Goal: Find specific page/section: Find specific page/section

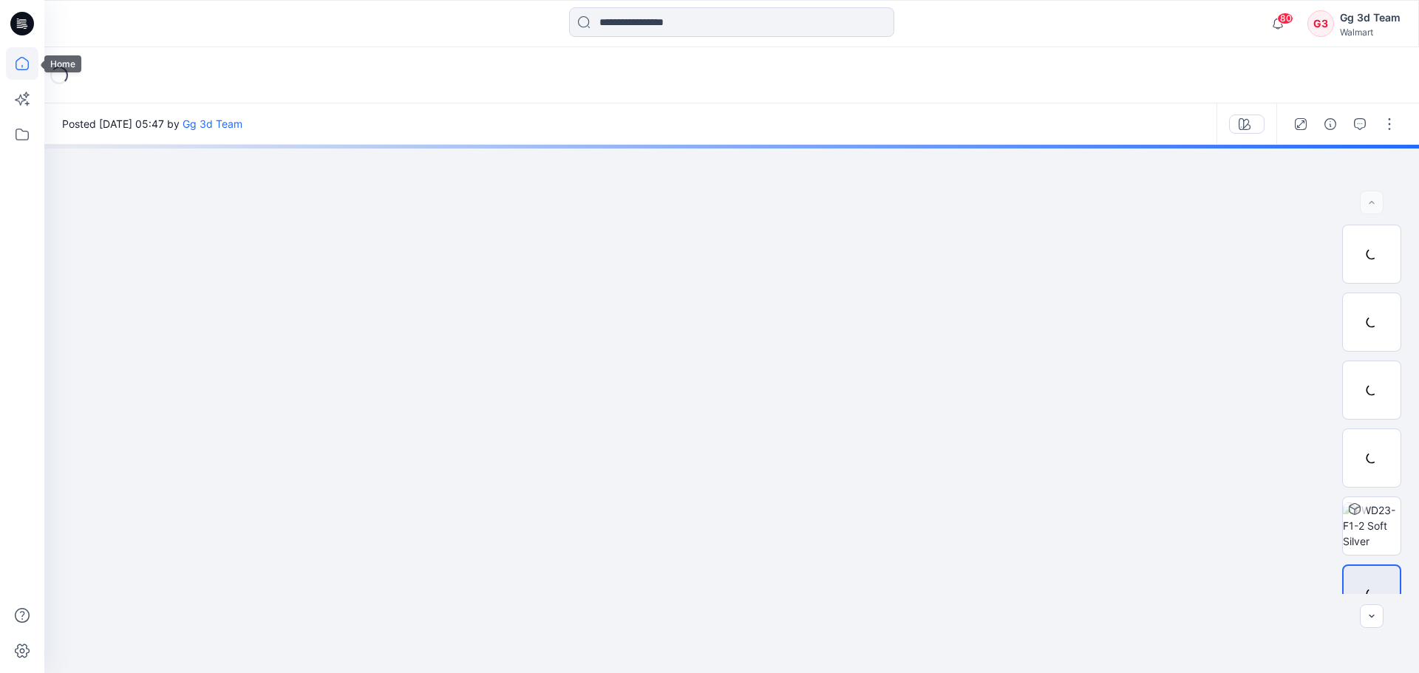
click at [26, 65] on icon at bounding box center [22, 63] width 33 height 33
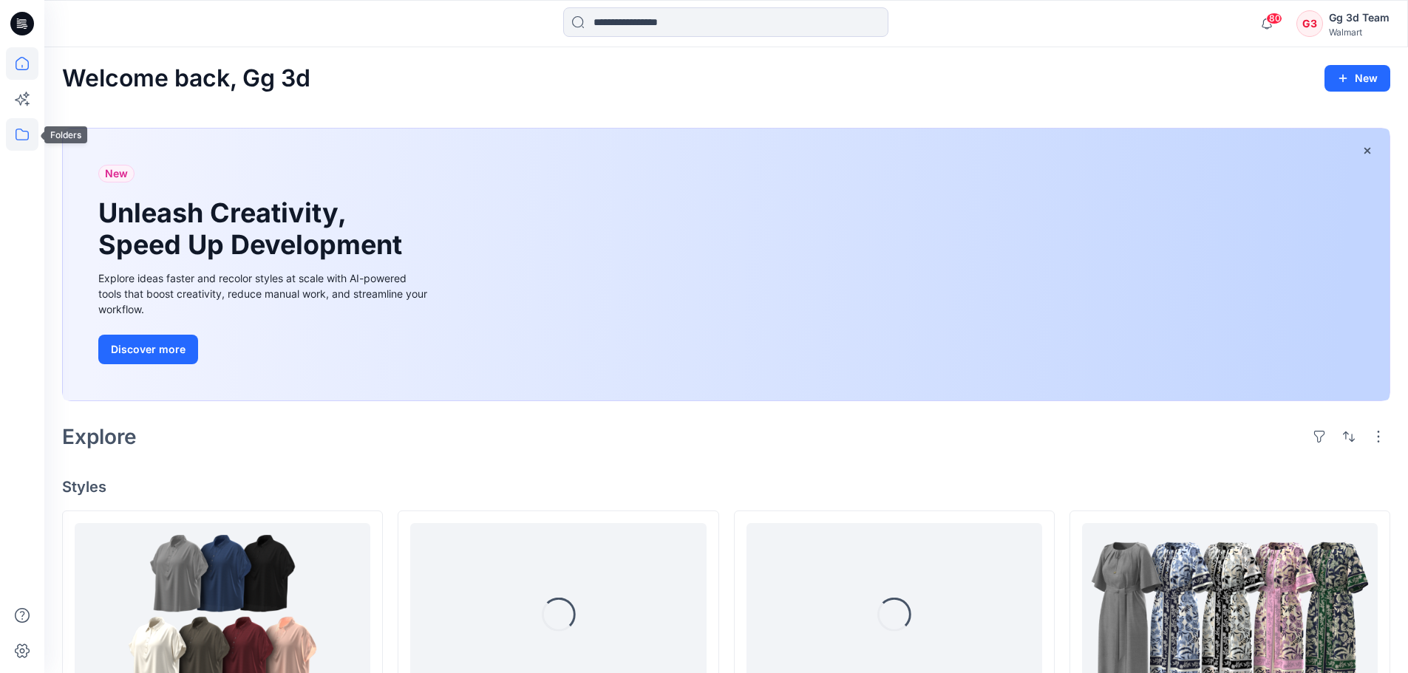
click at [26, 146] on icon at bounding box center [22, 134] width 33 height 33
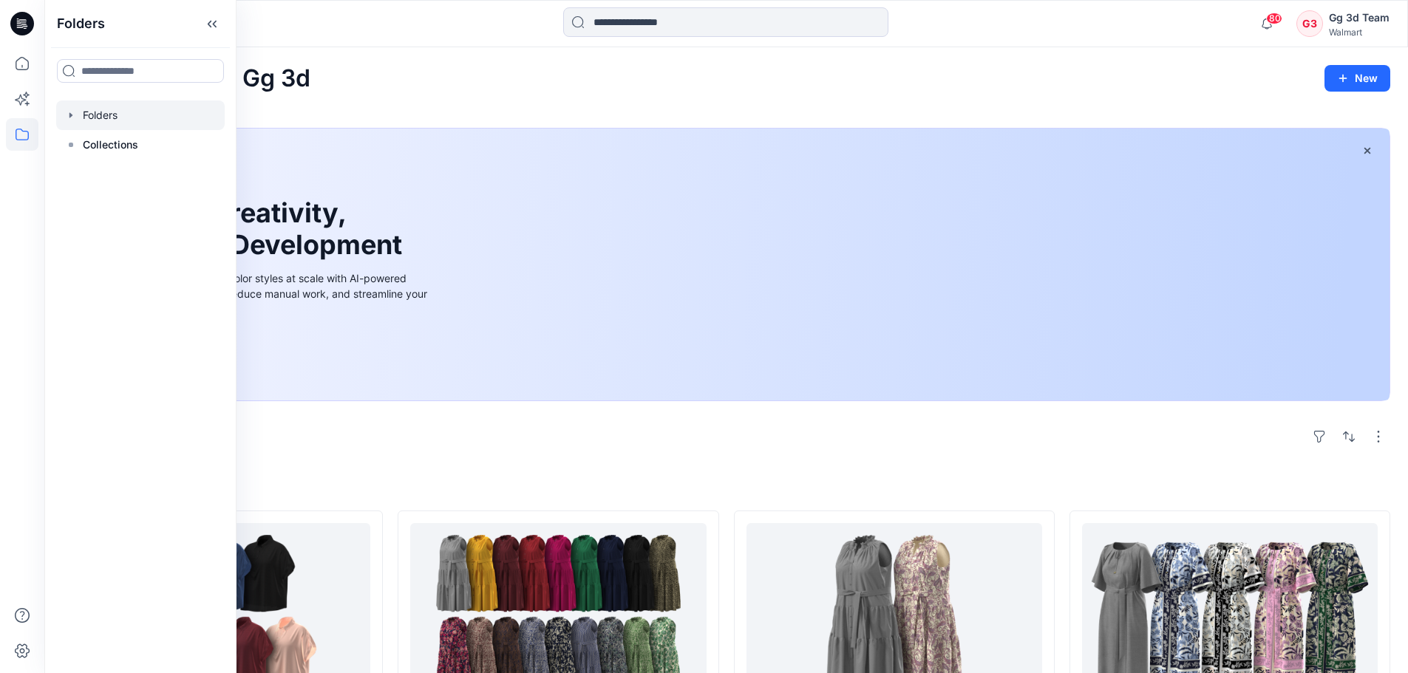
click at [62, 109] on div at bounding box center [140, 116] width 169 height 30
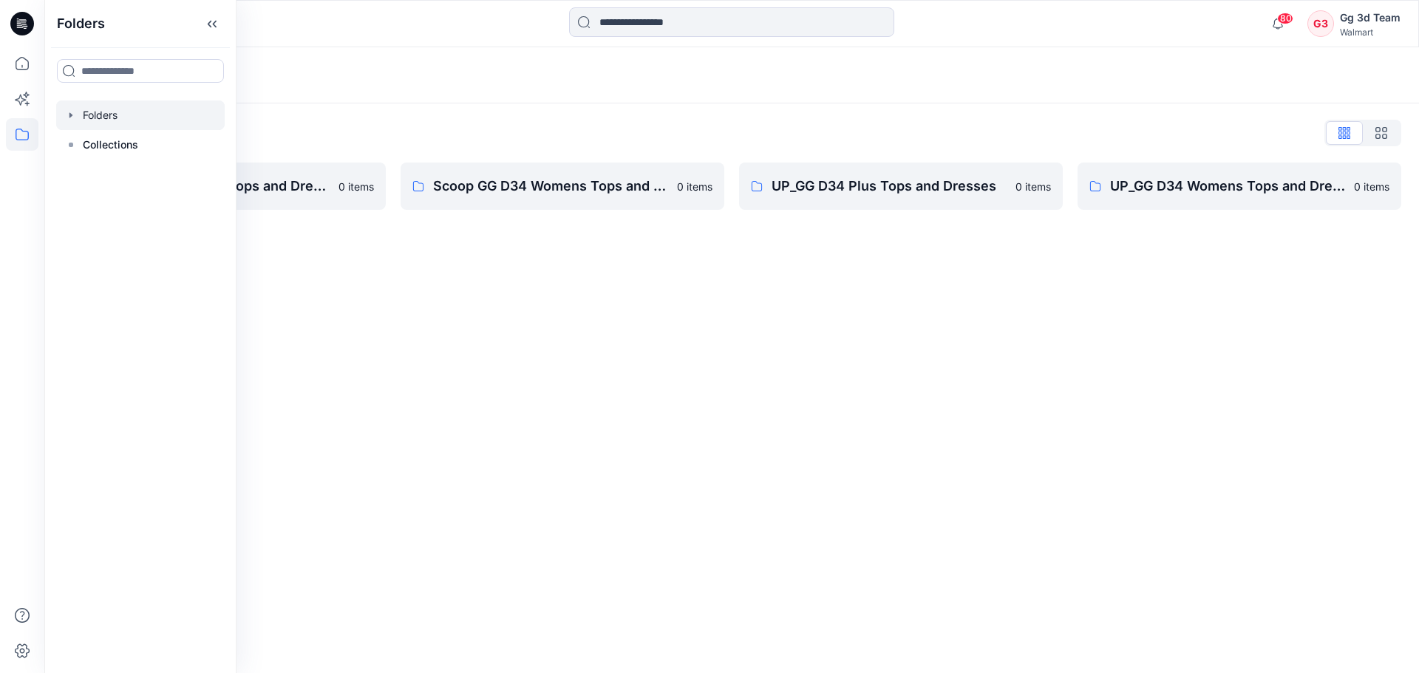
click at [510, 135] on div "Folders List" at bounding box center [731, 133] width 1339 height 24
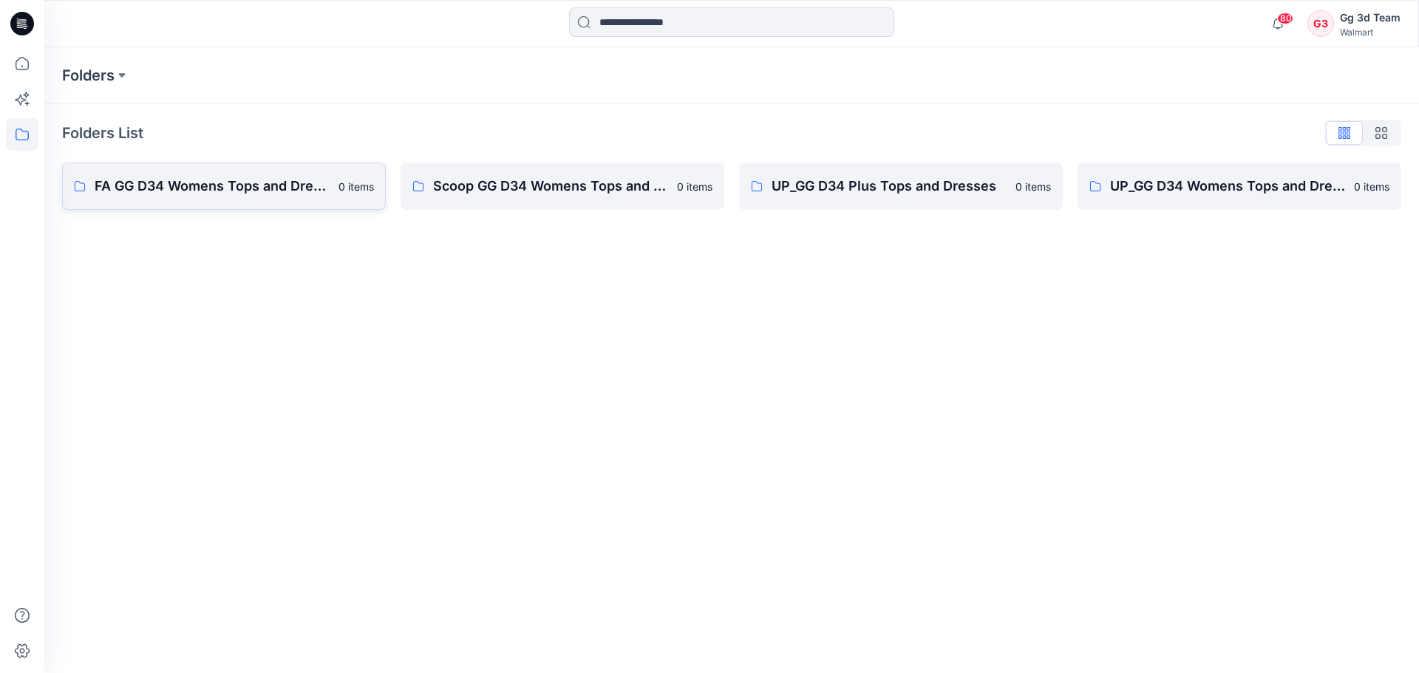
click at [160, 169] on link "FA GG D34 Womens Tops and Dresses 0 items" at bounding box center [224, 186] width 324 height 47
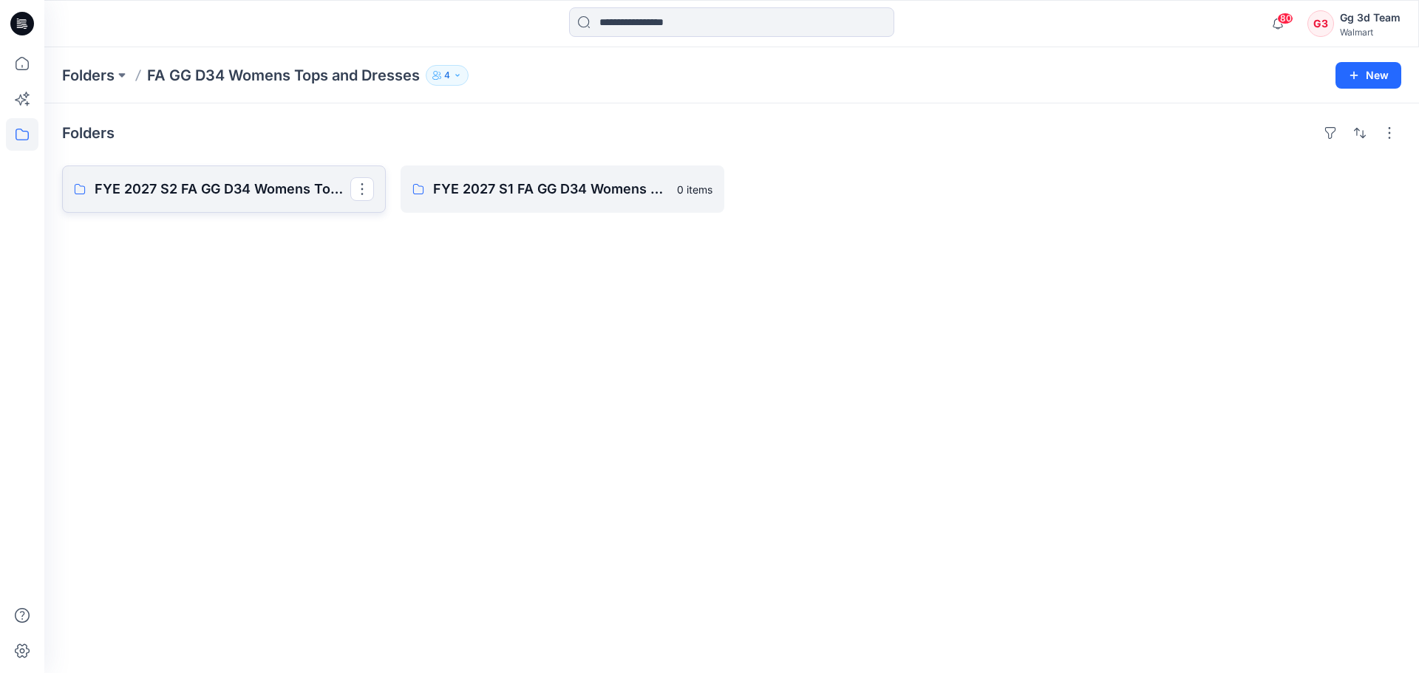
click at [239, 191] on p "FYE 2027 S2 FA GG D34 Womens Tops and Dresses" at bounding box center [223, 189] width 256 height 21
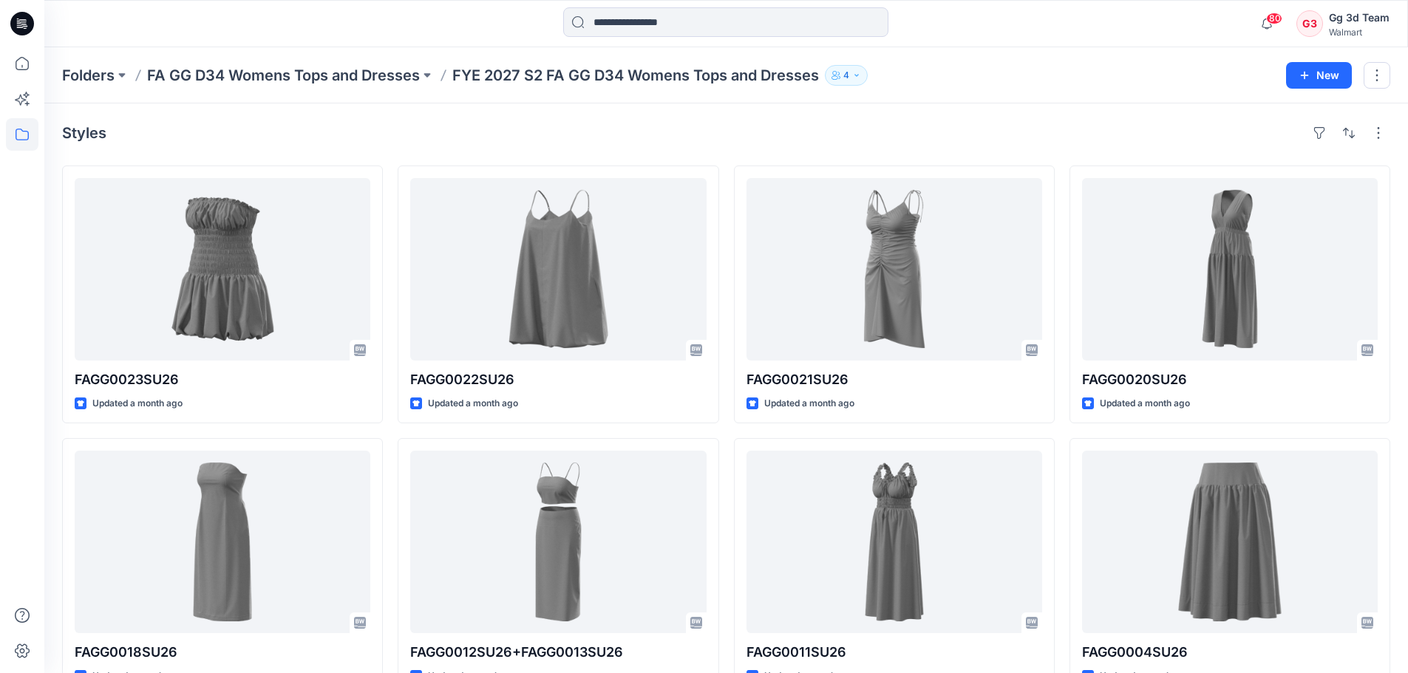
click at [4, 64] on div at bounding box center [22, 336] width 44 height 673
click at [10, 58] on icon at bounding box center [22, 63] width 33 height 33
